Goal: Task Accomplishment & Management: Use online tool/utility

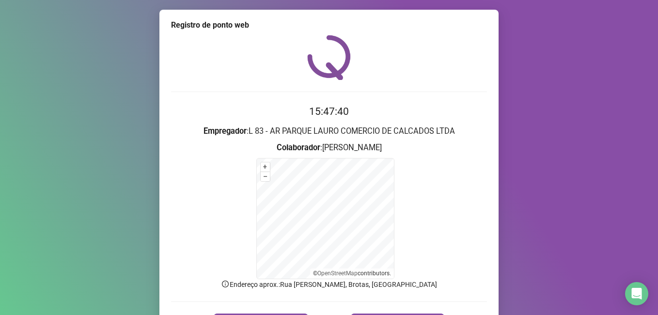
scroll to position [61, 0]
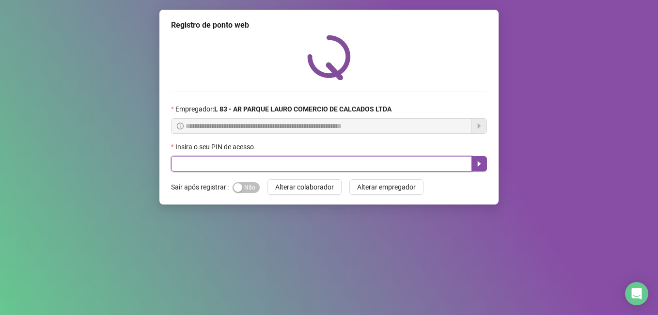
click at [256, 162] on input "text" at bounding box center [321, 164] width 301 height 16
type input "*****"
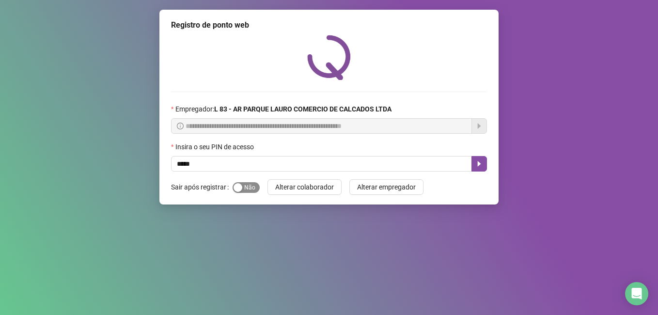
click at [237, 188] on div "button" at bounding box center [238, 187] width 9 height 9
click at [483, 166] on button "button" at bounding box center [480, 164] width 16 height 16
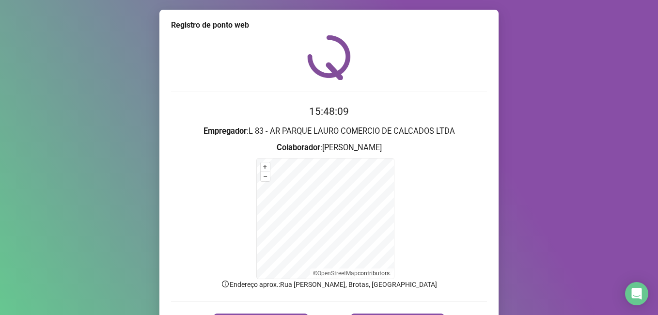
scroll to position [61, 0]
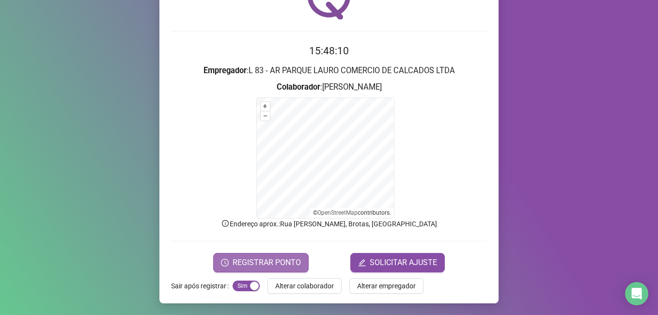
click at [268, 258] on span "REGISTRAR PONTO" at bounding box center [267, 263] width 68 height 12
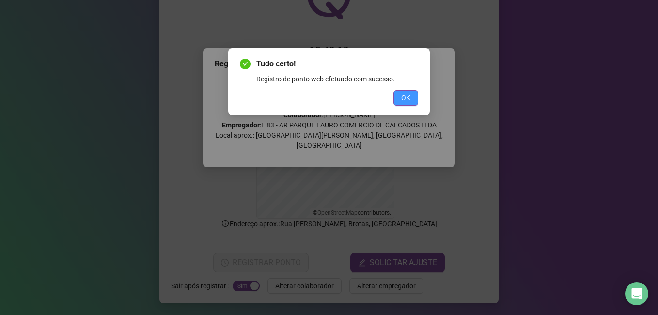
click at [401, 96] on span "OK" at bounding box center [405, 98] width 9 height 11
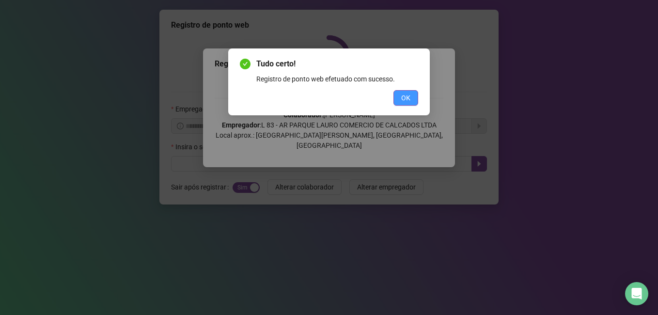
scroll to position [0, 0]
